Goal: Task Accomplishment & Management: Manage account settings

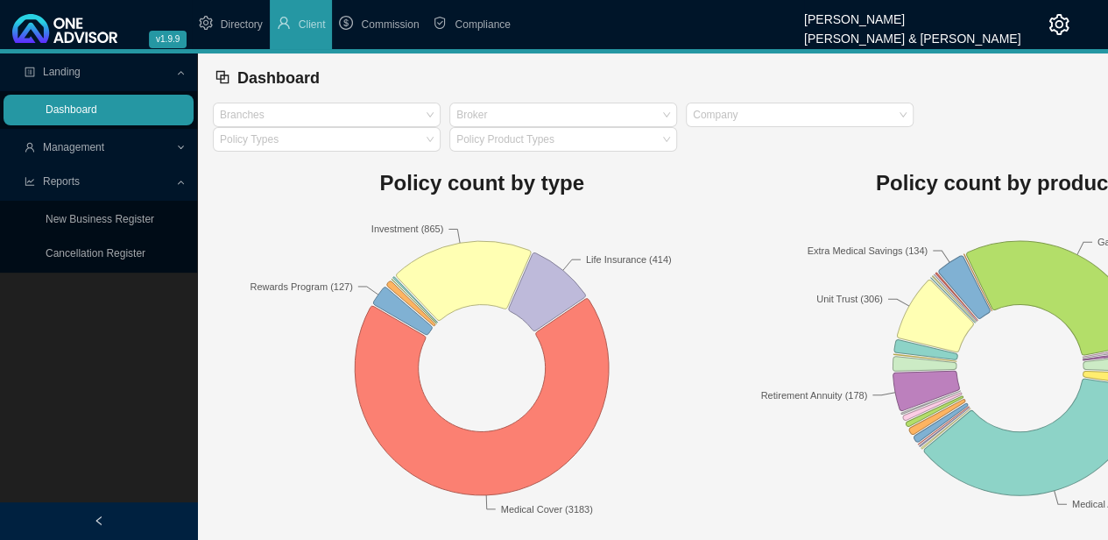
click at [97, 103] on link "Dashboard" at bounding box center [72, 109] width 52 height 12
click at [82, 144] on span "Management" at bounding box center [73, 147] width 61 height 12
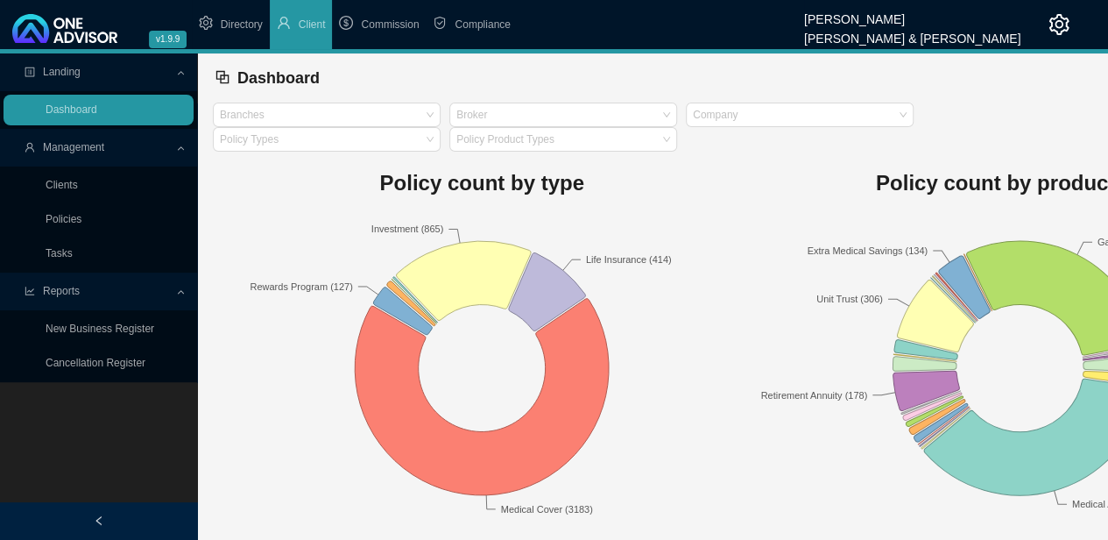
click at [63, 183] on link "Clients" at bounding box center [62, 185] width 32 height 12
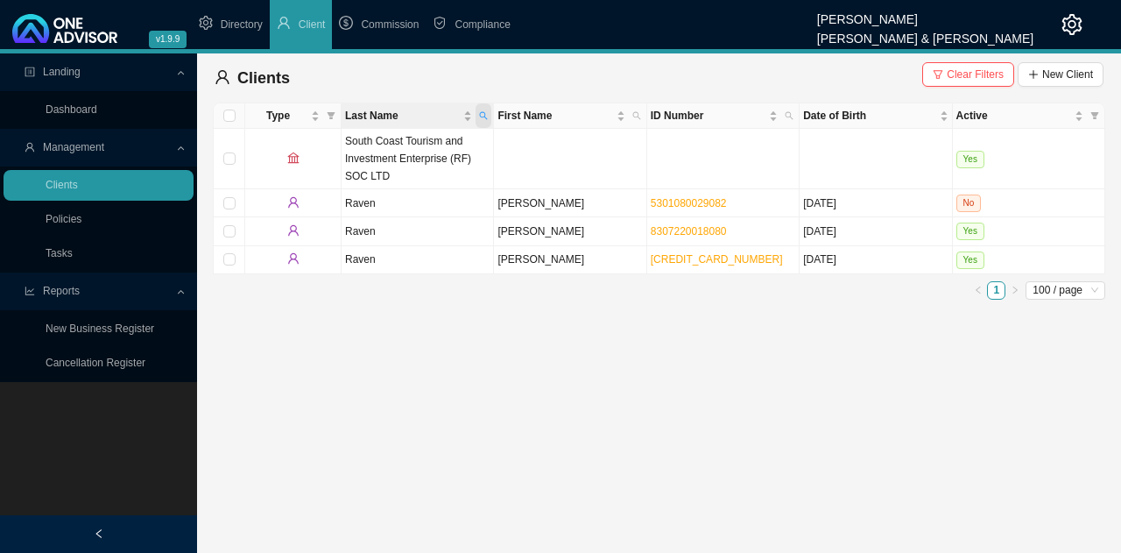
click at [482, 112] on icon "search" at bounding box center [484, 116] width 8 height 8
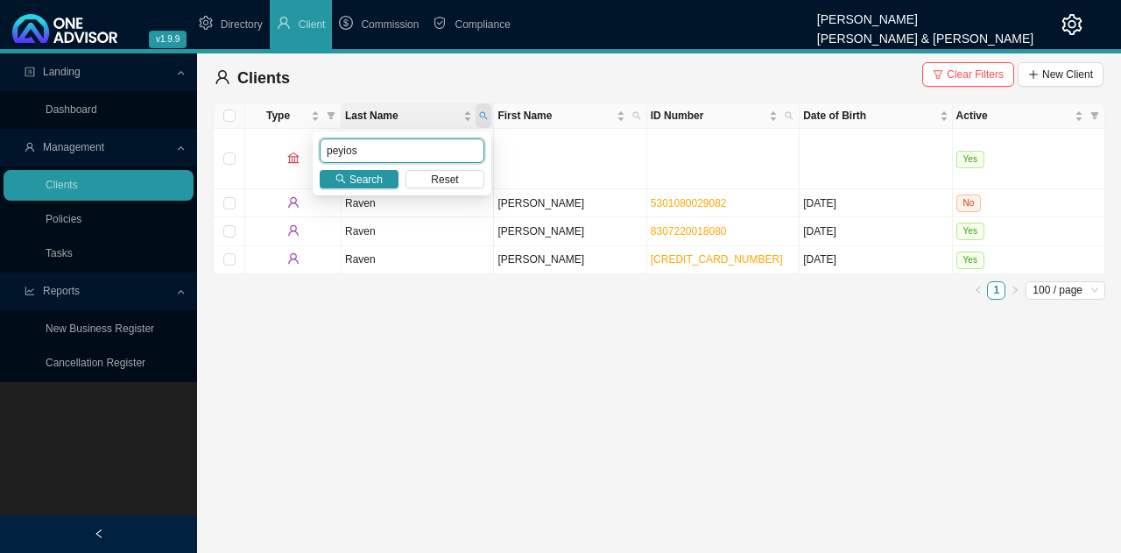
type input "peyios"
